Goal: Task Accomplishment & Management: Use online tool/utility

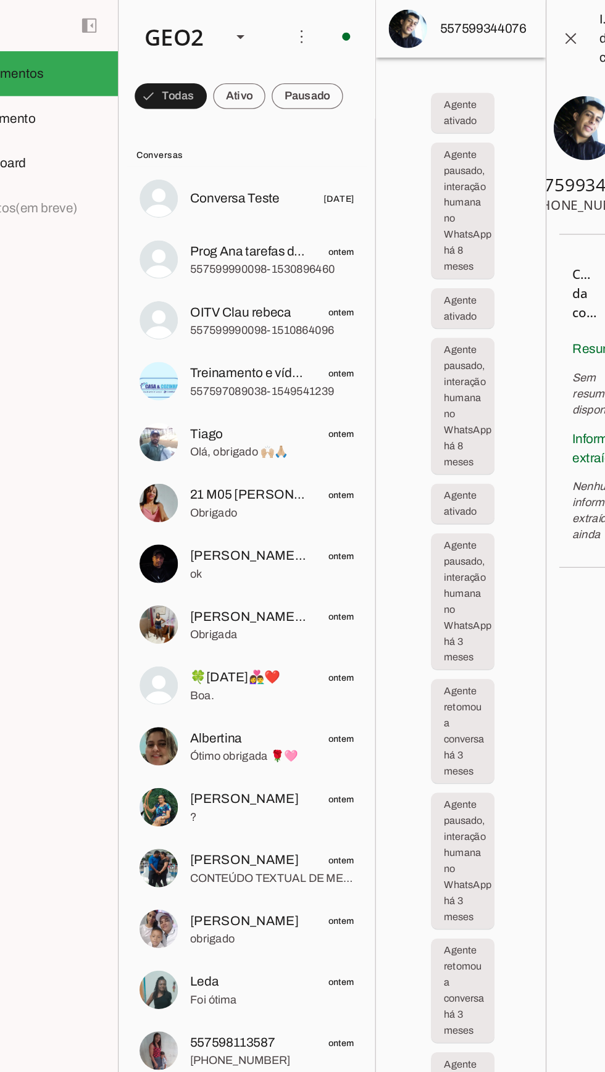
click at [209, 16] on div "GEO2" at bounding box center [198, 28] width 67 height 42
click at [330, 62] on md-item "GEO1" at bounding box center [379, 79] width 99 height 35
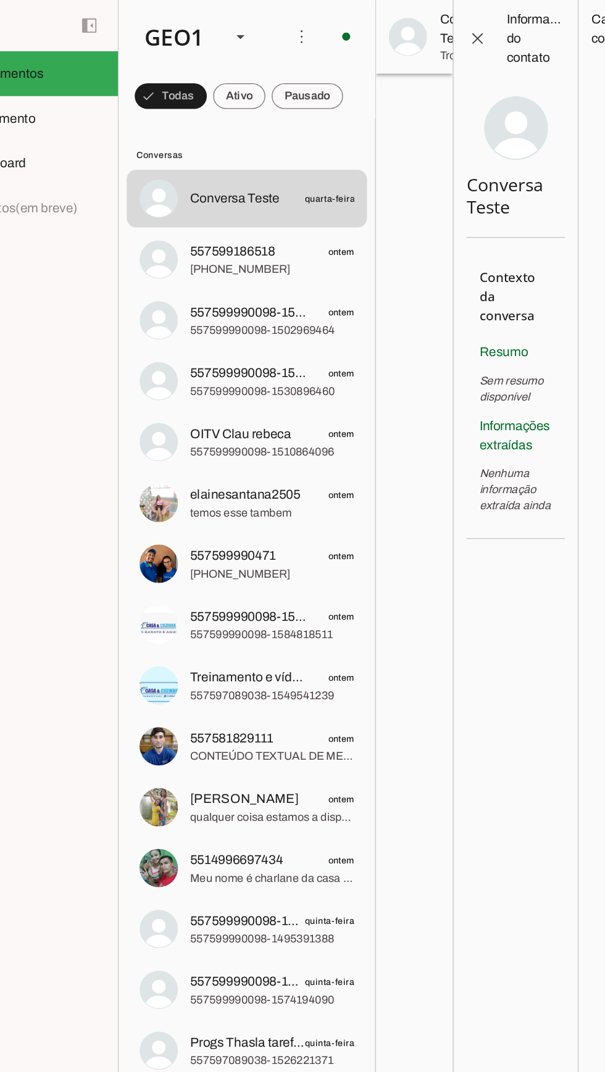
click at [254, 193] on span "557599186518" at bounding box center [242, 193] width 65 height 15
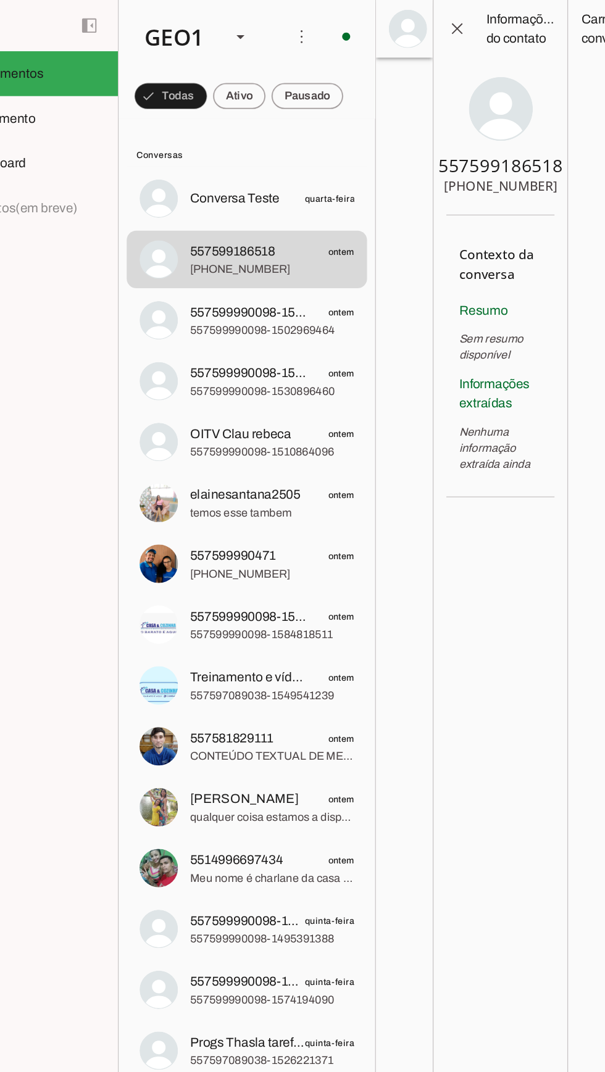
click at [223, 70] on span at bounding box center [195, 74] width 56 height 30
